Goal: Find specific page/section: Find specific page/section

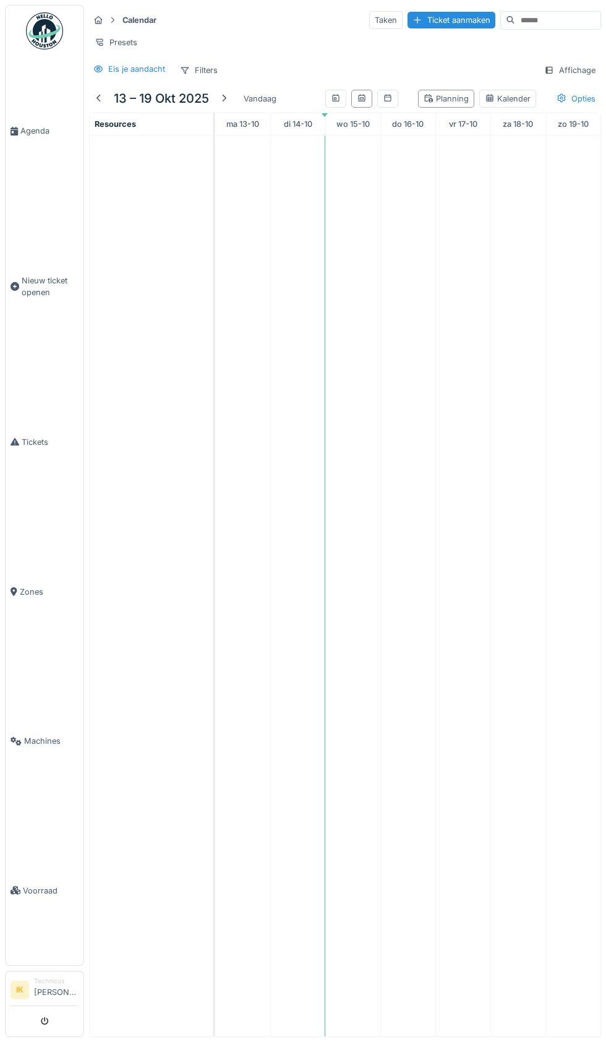
click at [35, 162] on link "Agenda" at bounding box center [45, 131] width 78 height 150
